Goal: Task Accomplishment & Management: Complete application form

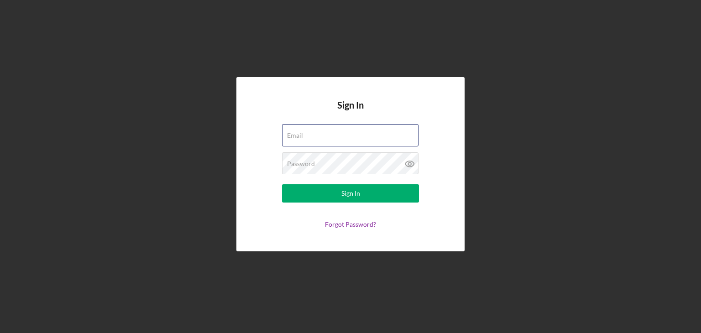
type input "[EMAIL_ADDRESS][DOMAIN_NAME]"
click at [393, 196] on button "Sign In" at bounding box center [350, 193] width 137 height 18
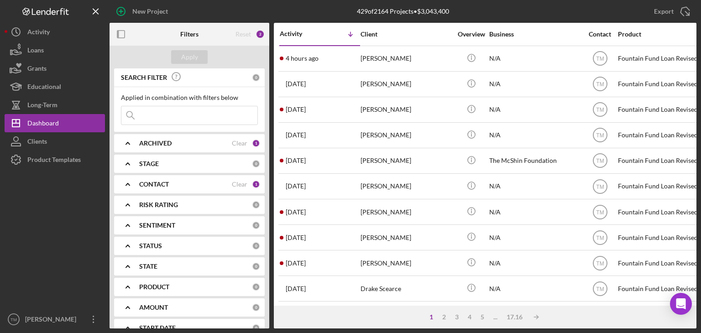
click at [153, 14] on div "New Project" at bounding box center [150, 11] width 36 height 18
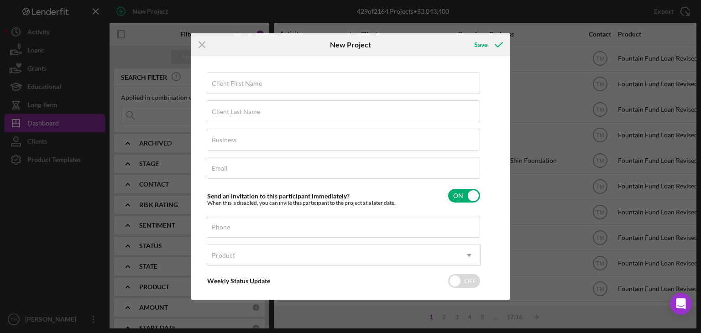
click at [218, 84] on label "Client First Name" at bounding box center [237, 83] width 50 height 7
click at [218, 84] on input "Client First Name" at bounding box center [343, 83] width 273 height 22
type input "[PERSON_NAME]"
click at [218, 112] on label "Client Last Name" at bounding box center [236, 111] width 48 height 7
click at [218, 112] on input "Client Last Name" at bounding box center [343, 111] width 273 height 22
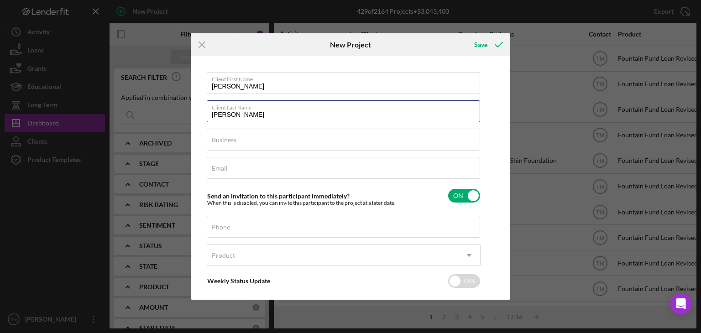
type input "[PERSON_NAME]"
click at [217, 139] on label "Business" at bounding box center [224, 139] width 25 height 7
click at [217, 139] on input "Business" at bounding box center [343, 140] width 273 height 22
type input "N/A"
click at [222, 168] on label "Email" at bounding box center [220, 168] width 16 height 7
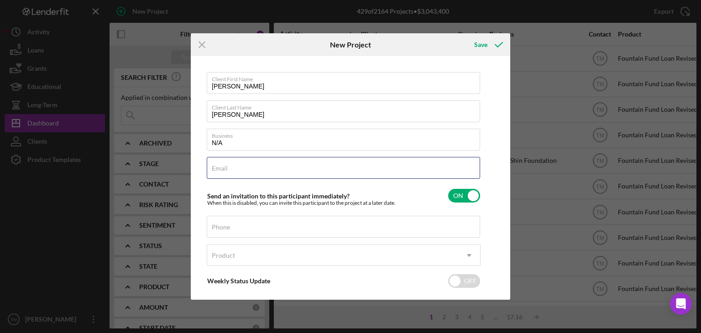
click at [222, 168] on input "Email" at bounding box center [343, 168] width 273 height 22
type input "[EMAIL_ADDRESS]"
click at [225, 227] on label "Phone" at bounding box center [221, 227] width 18 height 7
click at [225, 227] on input "Phone" at bounding box center [343, 227] width 273 height 22
type input "[PHONE_NUMBER]"
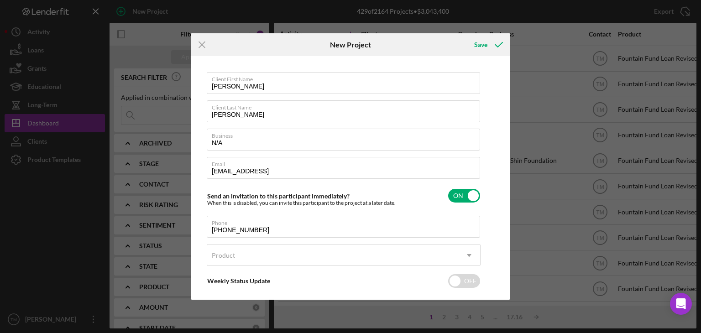
click at [223, 258] on div "Product" at bounding box center [223, 255] width 23 height 7
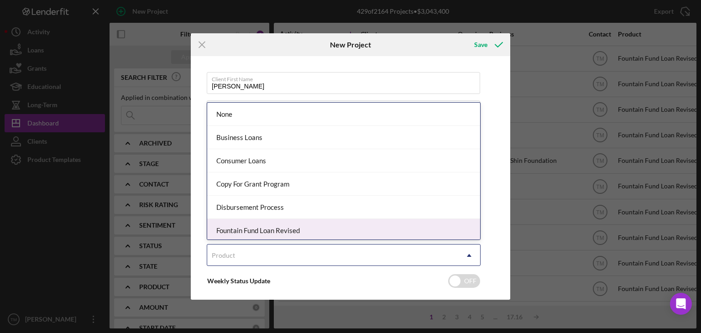
click at [252, 231] on div "Fountain Fund Loan Revised" at bounding box center [343, 230] width 273 height 23
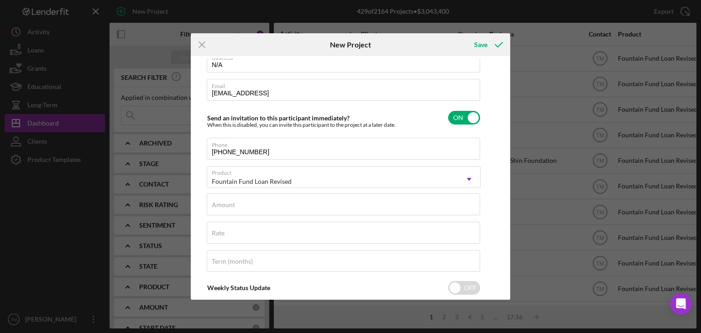
scroll to position [81, 0]
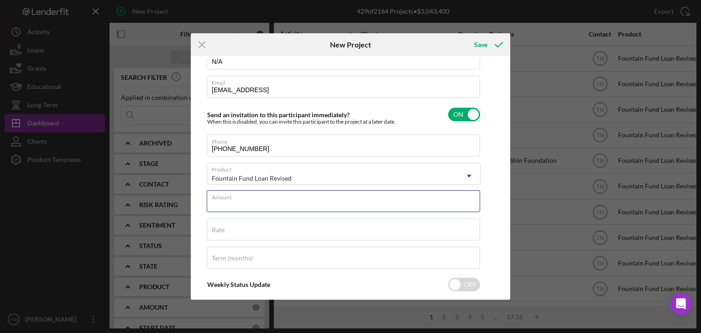
click at [224, 191] on div "Amount" at bounding box center [344, 201] width 274 height 23
type input "$10,000"
click at [224, 231] on label "Rate" at bounding box center [218, 229] width 13 height 7
click at [224, 231] on input "Rate" at bounding box center [343, 230] width 273 height 22
type input "3.000%"
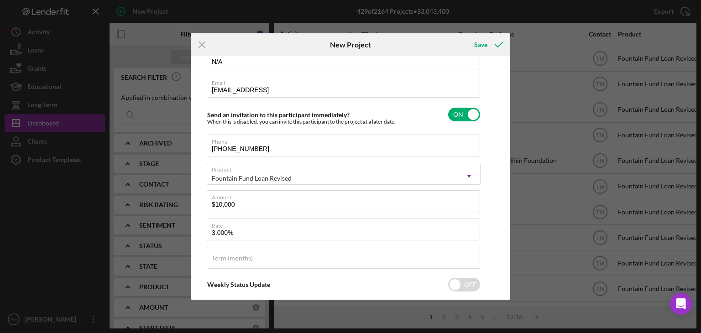
click at [220, 259] on label "Term (months)" at bounding box center [232, 258] width 41 height 7
click at [220, 259] on input "Term (months)" at bounding box center [343, 258] width 273 height 22
type input "36"
click at [498, 46] on icon "submit" at bounding box center [499, 44] width 23 height 23
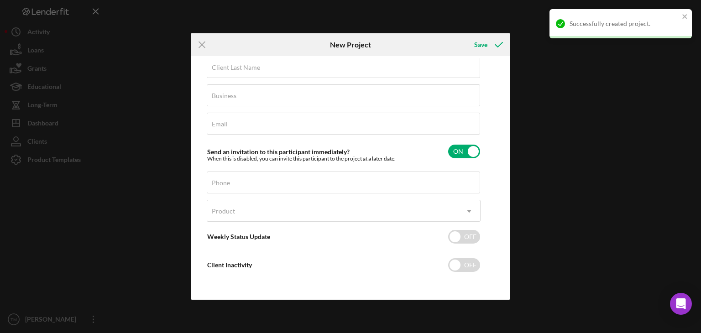
scroll to position [44, 0]
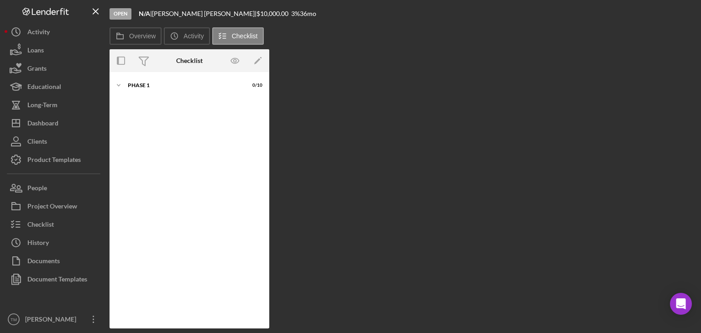
click at [40, 123] on div "Dashboard" at bounding box center [42, 124] width 31 height 21
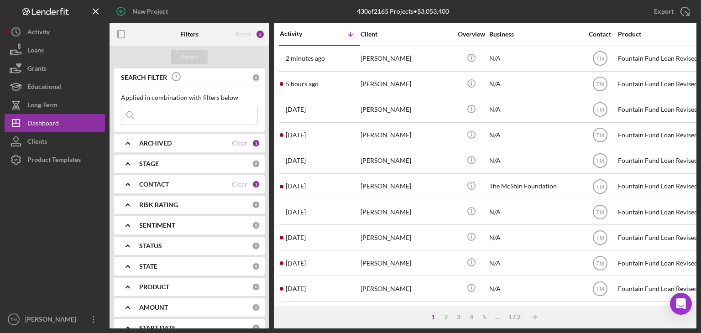
click at [154, 10] on div "New Project" at bounding box center [150, 11] width 36 height 18
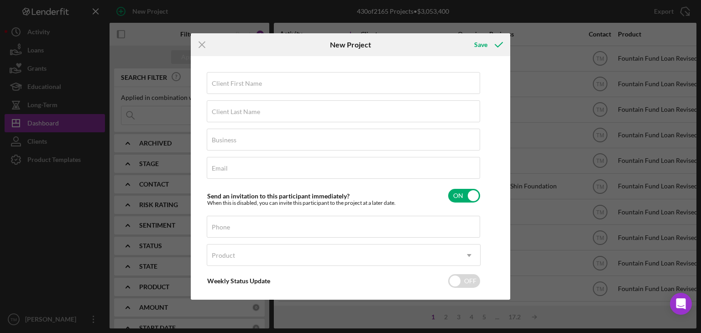
click at [216, 86] on label "Client First Name" at bounding box center [237, 83] width 50 height 7
click at [216, 86] on input "Client First Name" at bounding box center [343, 83] width 273 height 22
type input "[PERSON_NAME]"
click at [219, 116] on input "Client Last Name" at bounding box center [343, 111] width 273 height 22
type input "[PERSON_NAME]"
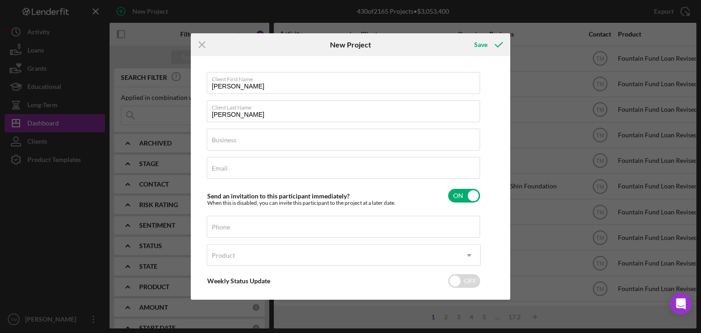
click at [225, 143] on label "Business" at bounding box center [224, 139] width 25 height 7
click at [225, 143] on input "Business" at bounding box center [343, 140] width 273 height 22
type input "N/A"
click at [224, 169] on label "Email" at bounding box center [220, 168] width 16 height 7
click at [224, 169] on input "Email" at bounding box center [343, 168] width 273 height 22
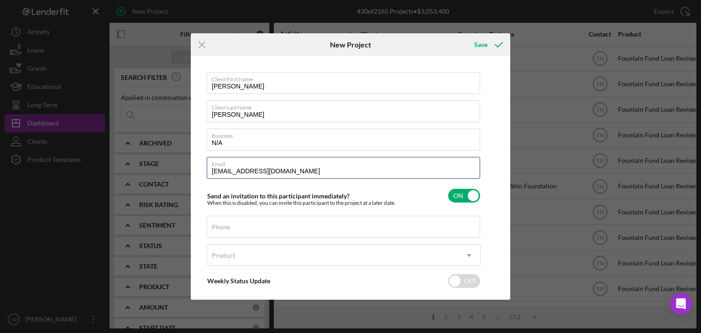
type input "[EMAIL_ADDRESS][DOMAIN_NAME]"
click at [218, 230] on label "Phone" at bounding box center [221, 227] width 18 height 7
click at [218, 230] on input "Phone" at bounding box center [343, 227] width 273 height 22
type input "[PHONE_NUMBER]"
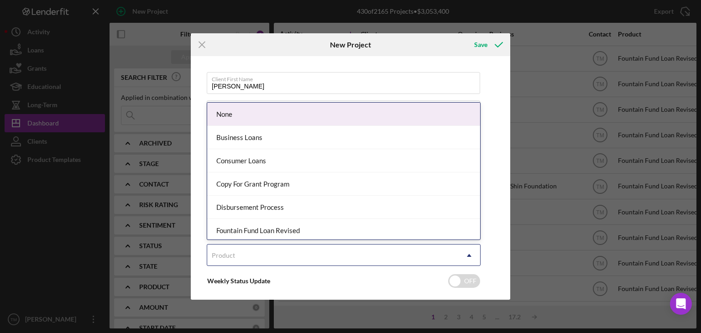
click at [220, 259] on div "Product" at bounding box center [332, 255] width 251 height 21
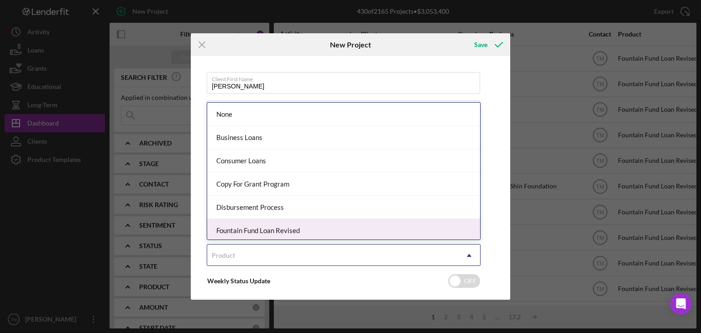
click at [245, 231] on div "Fountain Fund Loan Revised" at bounding box center [343, 230] width 273 height 23
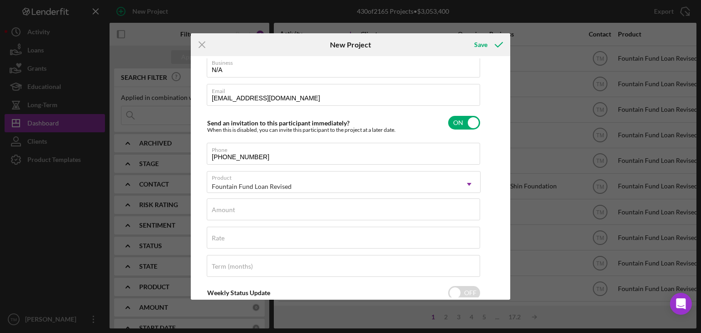
scroll to position [75, 0]
click at [226, 210] on label "Amount" at bounding box center [223, 208] width 23 height 7
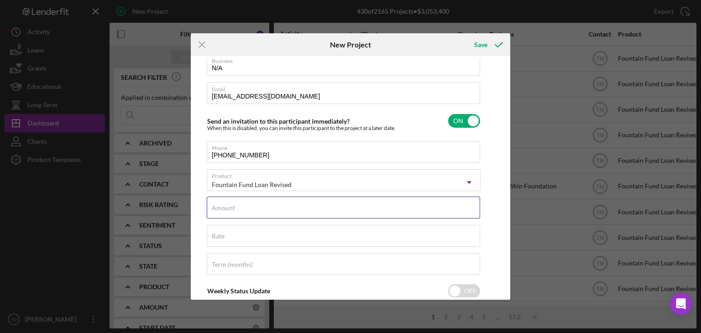
click at [226, 210] on input "Amount" at bounding box center [343, 208] width 273 height 22
type input "$10,000"
click at [226, 241] on input "Rate" at bounding box center [343, 236] width 273 height 22
type input "3.000%"
click at [221, 269] on input "Term (months)" at bounding box center [343, 264] width 273 height 22
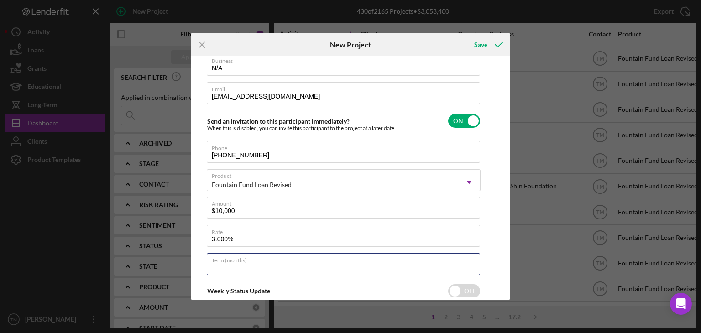
click at [221, 269] on input "Term (months)" at bounding box center [343, 264] width 273 height 22
type input "36"
click at [500, 42] on icon "submit" at bounding box center [499, 44] width 23 height 23
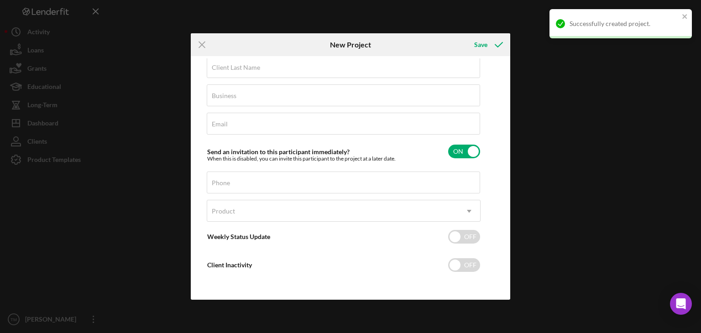
scroll to position [44, 0]
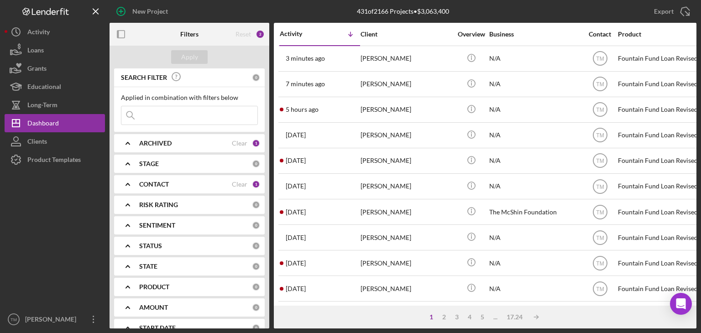
click at [152, 13] on div "New Project" at bounding box center [150, 11] width 36 height 18
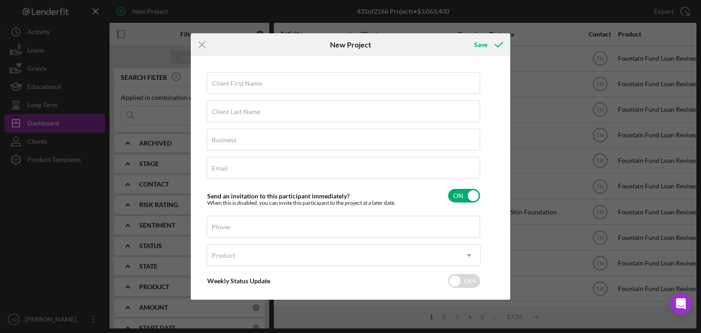
click at [224, 84] on label "Client First Name" at bounding box center [237, 83] width 50 height 7
click at [224, 84] on input "Client First Name" at bounding box center [343, 83] width 273 height 22
type input "[PERSON_NAME]"
click at [217, 110] on label "Client Last Name" at bounding box center [236, 111] width 48 height 7
click at [217, 110] on input "Client Last Name" at bounding box center [343, 111] width 273 height 22
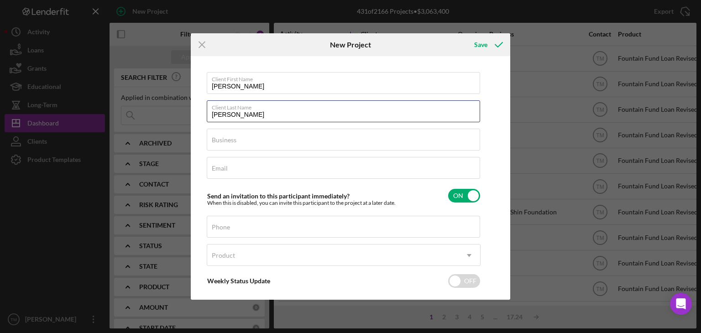
type input "[PERSON_NAME]"
click at [218, 143] on label "Business" at bounding box center [224, 139] width 25 height 7
click at [218, 143] on input "Business" at bounding box center [343, 140] width 273 height 22
type input "N/A"
click at [211, 168] on input "Email" at bounding box center [343, 168] width 273 height 22
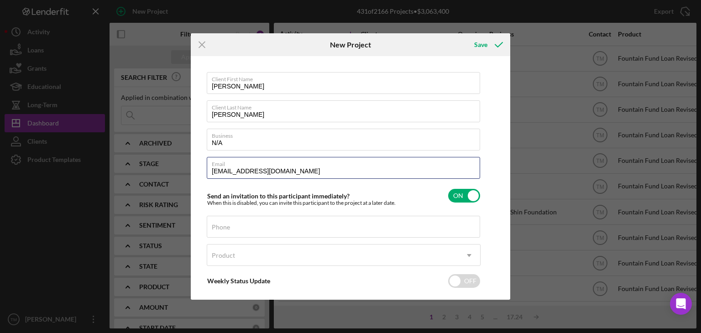
type input "[EMAIL_ADDRESS][DOMAIN_NAME]"
click at [212, 226] on label "Phone" at bounding box center [221, 227] width 18 height 7
click at [212, 226] on input "Phone" at bounding box center [343, 227] width 273 height 22
type input "[PHONE_NUMBER]"
click at [224, 256] on div "Product" at bounding box center [223, 255] width 23 height 7
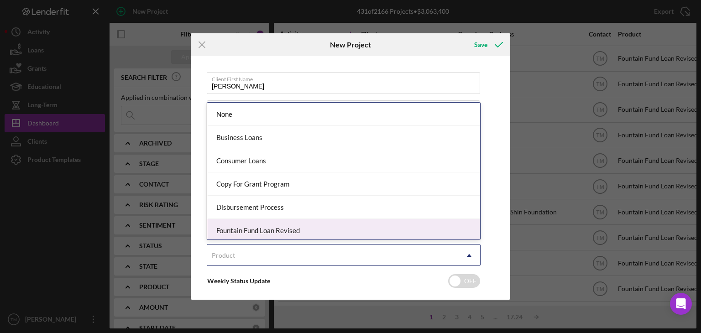
click at [250, 229] on div "Fountain Fund Loan Revised" at bounding box center [343, 230] width 273 height 23
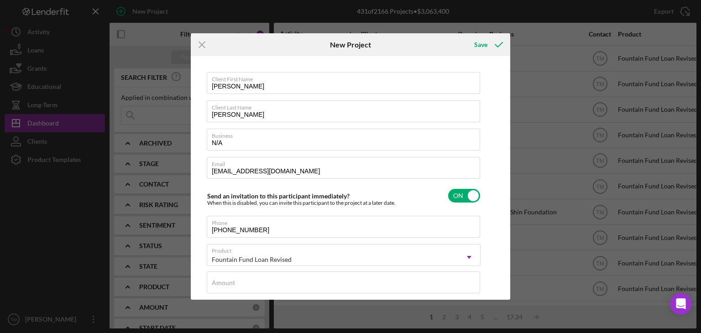
click at [231, 279] on label "Amount" at bounding box center [223, 282] width 23 height 7
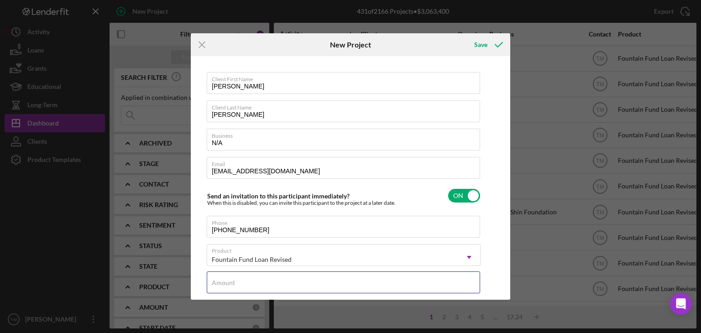
click at [231, 278] on input "Amount" at bounding box center [343, 283] width 273 height 22
type input "$10,000"
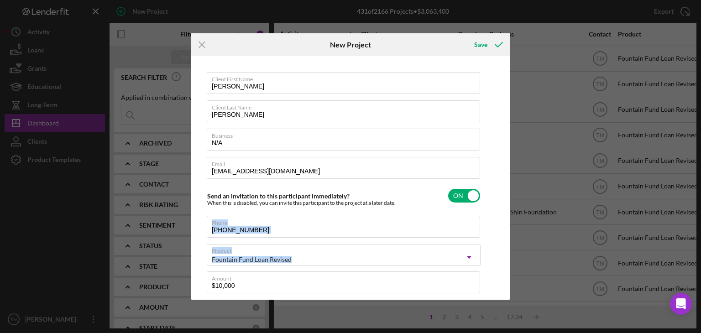
drag, startPoint x: 505, startPoint y: 188, endPoint x: 504, endPoint y: 246, distance: 58.4
click at [504, 246] on div "Client First Name [PERSON_NAME] Client Last Name [PERSON_NAME] Business N/A Ema…" at bounding box center [350, 177] width 315 height 239
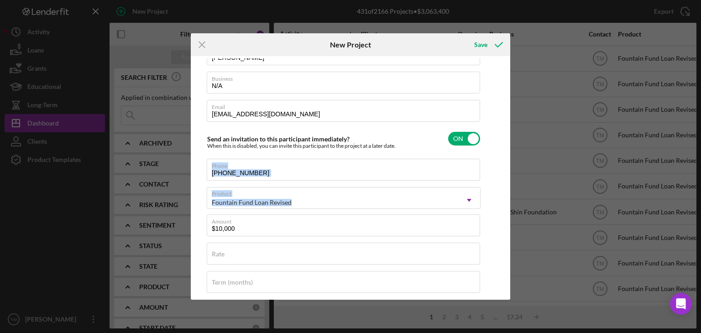
scroll to position [72, 0]
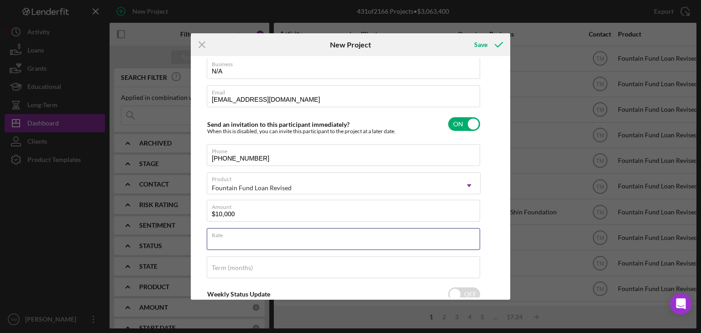
click at [230, 229] on div "Rate" at bounding box center [344, 239] width 274 height 23
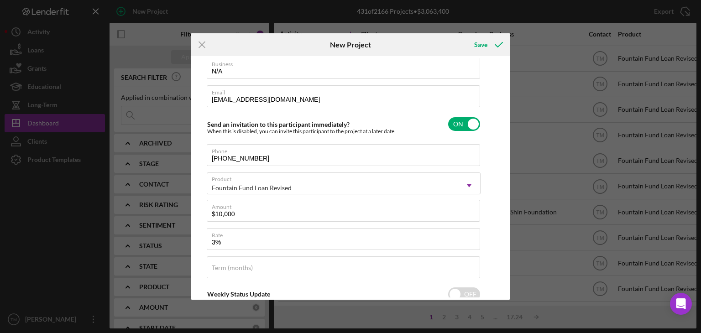
type input "3.000%"
click at [222, 268] on label "Term (months)" at bounding box center [232, 267] width 41 height 7
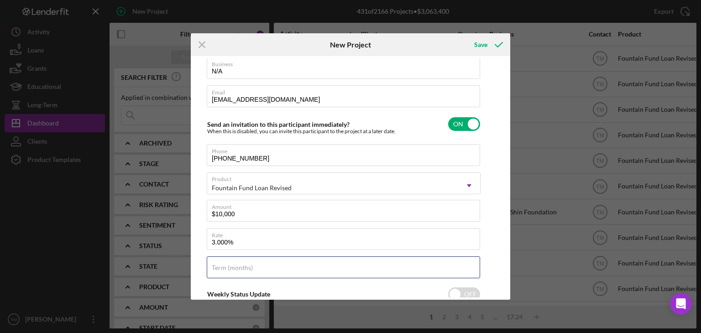
click at [222, 268] on input "Term (months)" at bounding box center [343, 268] width 273 height 22
type input "36"
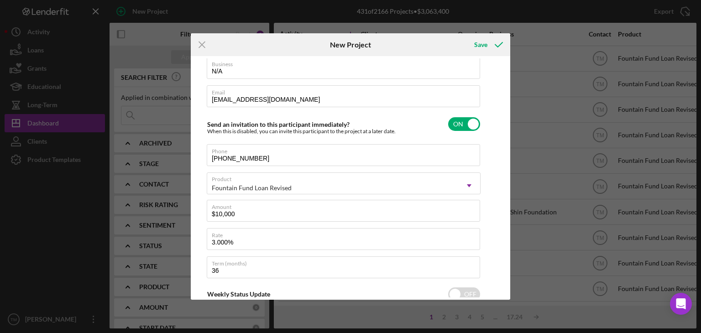
click at [498, 45] on icon "submit" at bounding box center [499, 44] width 23 height 23
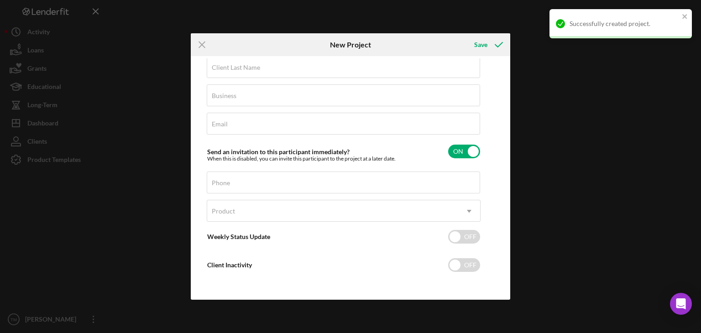
scroll to position [44, 0]
